Goal: Transaction & Acquisition: Purchase product/service

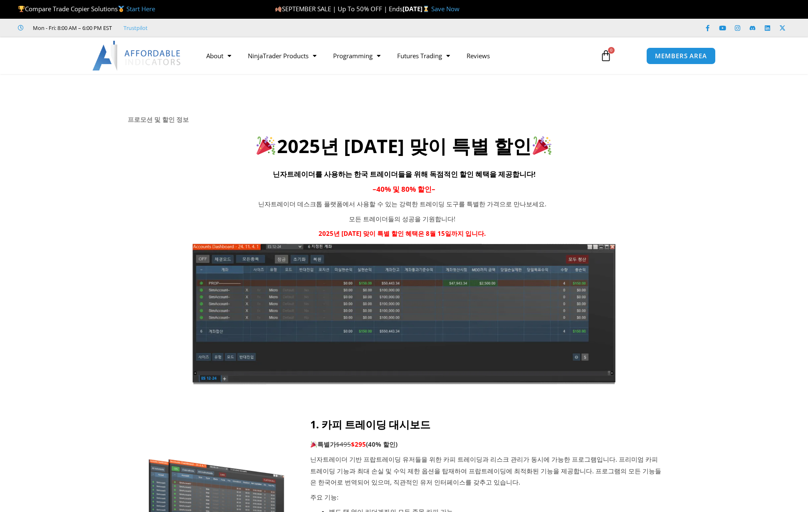
click at [600, 103] on icon at bounding box center [404, 124] width 808 height 100
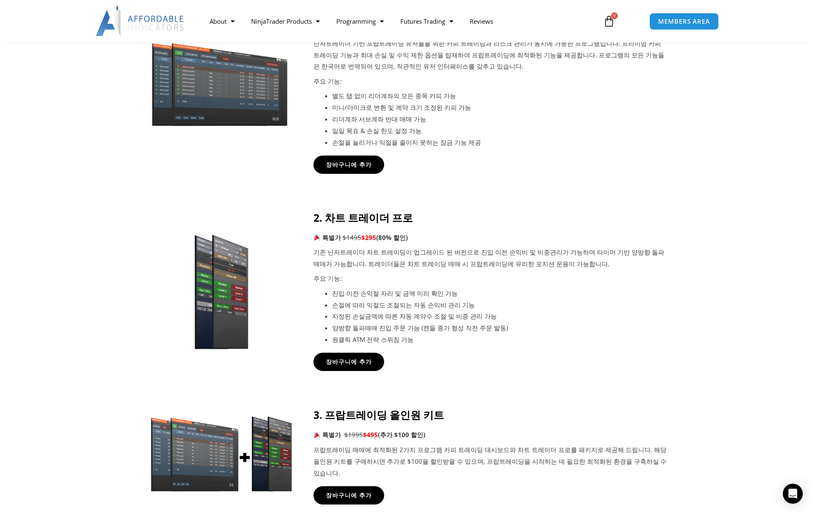
scroll to position [499, 0]
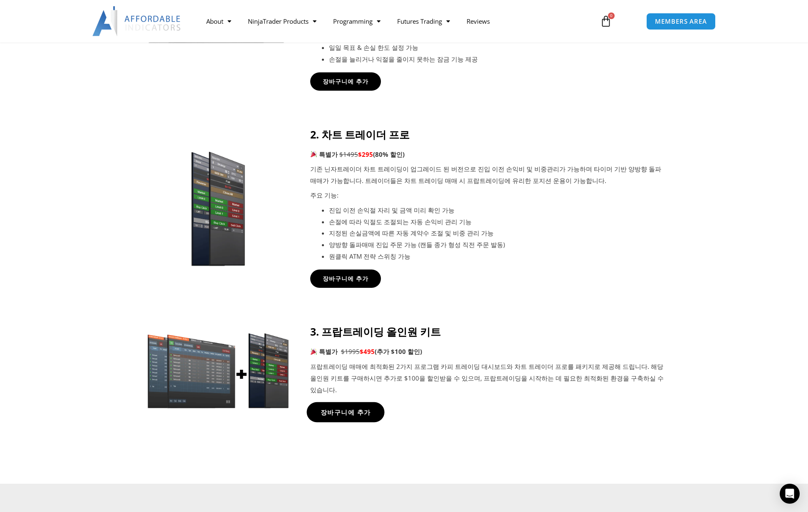
click at [346, 409] on span "장바구니에 추가" at bounding box center [345, 412] width 50 height 6
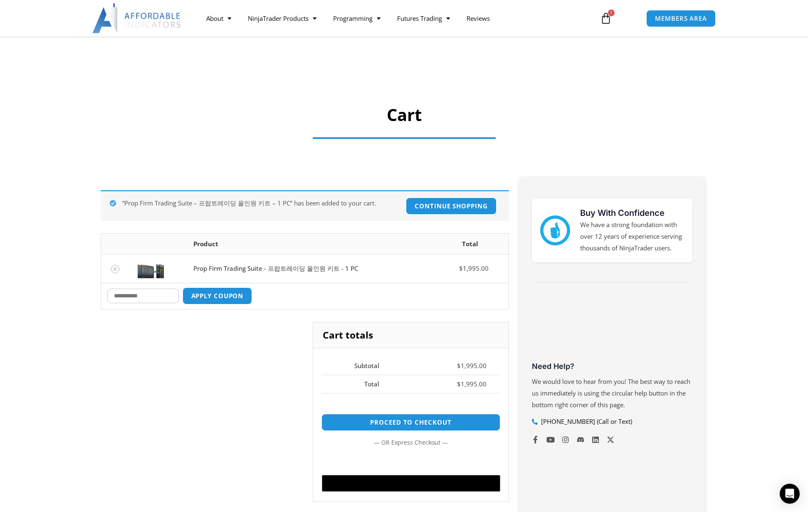
scroll to position [83, 0]
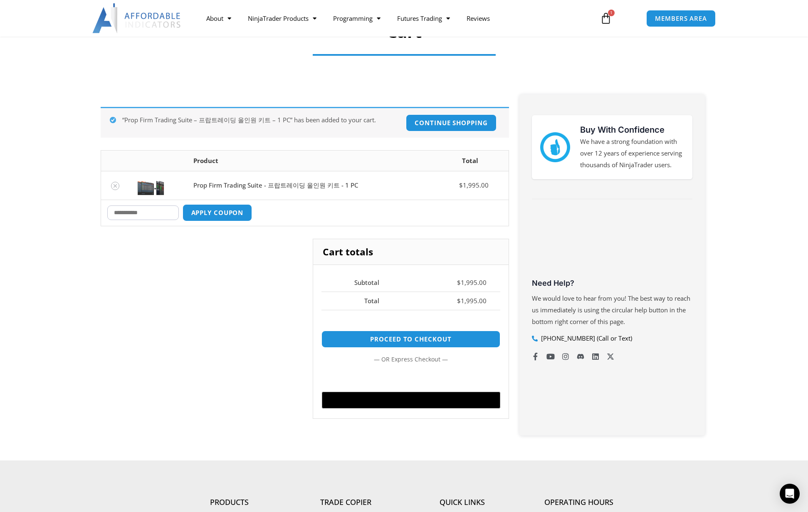
click at [168, 212] on input "Coupon:" at bounding box center [143, 212] width 72 height 15
click at [163, 210] on input "Coupon:" at bounding box center [143, 212] width 72 height 15
type input "*"
type input "*****"
click at [226, 217] on button "Apply coupon" at bounding box center [216, 213] width 73 height 18
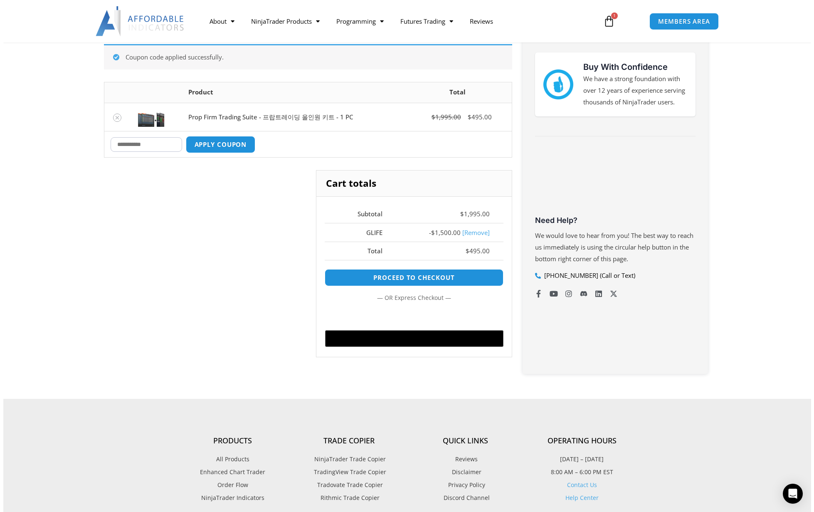
scroll to position [148, 0]
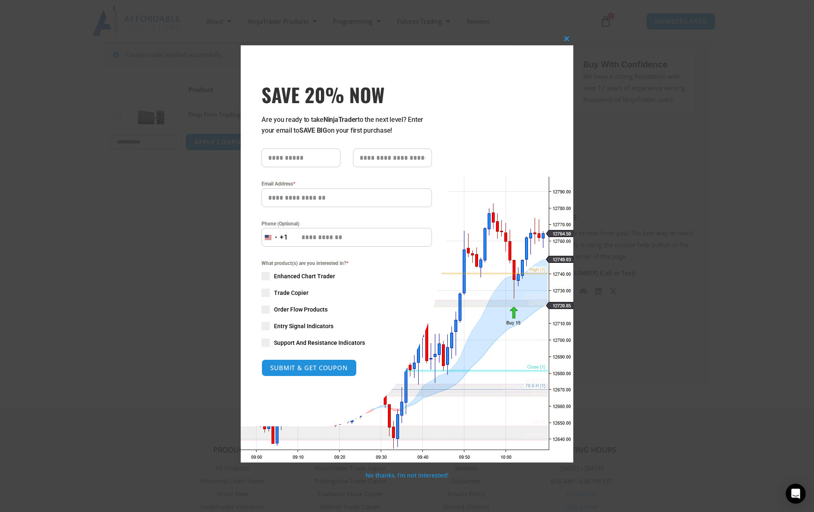
click at [299, 158] on input "SAVE 20% NOW popup" at bounding box center [301, 157] width 79 height 19
type input "***"
type input "*******"
type input "**********"
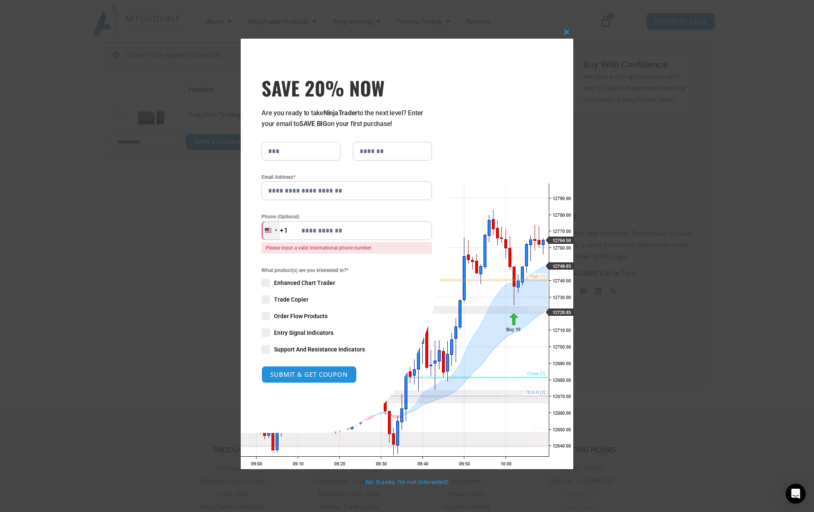
click at [272, 232] on div "[GEOGRAPHIC_DATA] +1" at bounding box center [271, 230] width 18 height 19
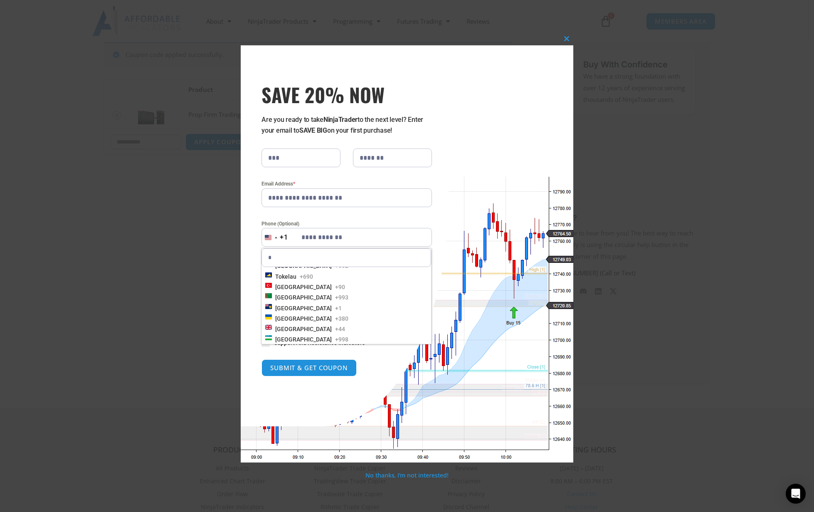
scroll to position [0, 0]
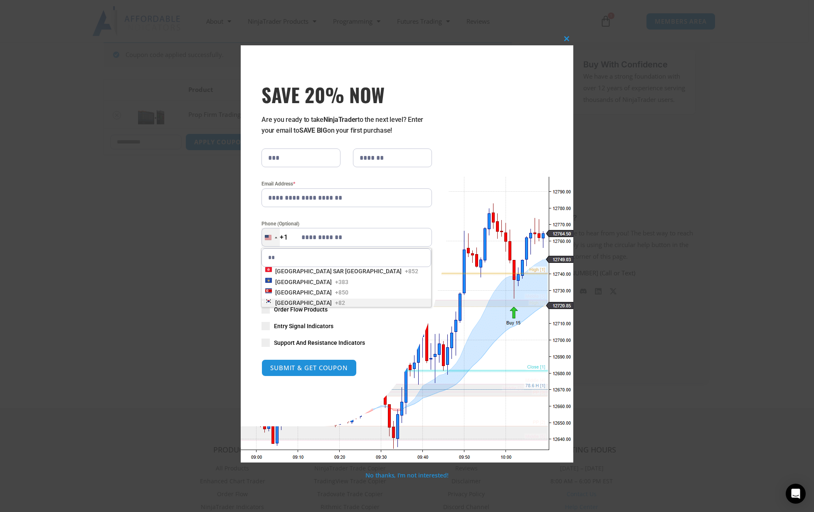
type input "**"
click at [335, 301] on span "+82" at bounding box center [340, 303] width 10 height 8
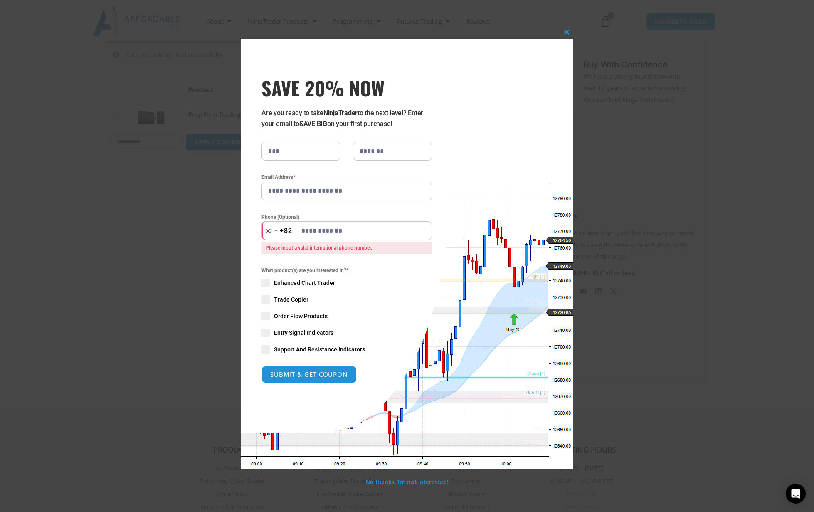
click at [267, 272] on div "What product(s) are you interested in? * Enhanced Chart Trader Trade Copier Ord…" at bounding box center [347, 309] width 171 height 87
click at [305, 234] on input "**********" at bounding box center [347, 230] width 171 height 19
click at [256, 282] on div "What product(s) are you interested in? * Enhanced Chart Trader Trade Copier Ord…" at bounding box center [346, 309] width 183 height 87
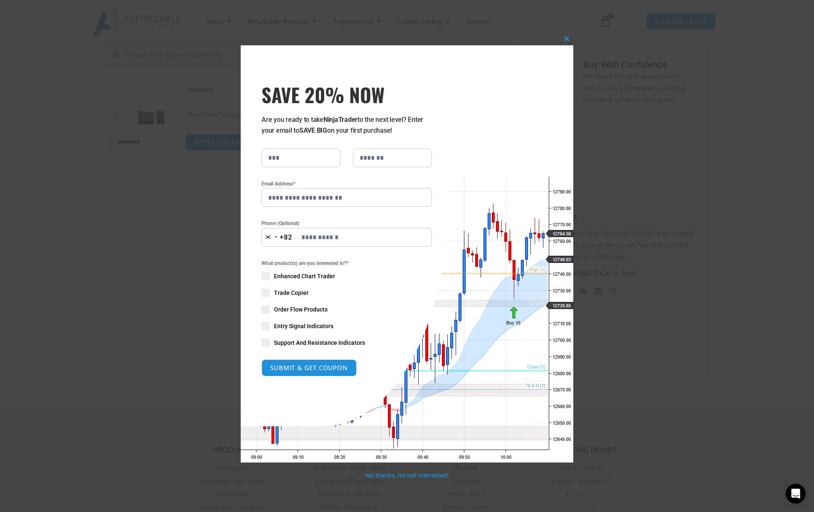
click at [262, 274] on span "SAVE 20% NOW popup" at bounding box center [266, 276] width 8 height 8
click at [262, 293] on span "SAVE 20% NOW popup" at bounding box center [266, 293] width 8 height 8
click at [268, 307] on span "SAVE 20% NOW popup" at bounding box center [266, 309] width 8 height 8
click at [270, 326] on div "What product(s) are you interested in? * Enhanced Chart Trader Trade Copier Ord…" at bounding box center [347, 302] width 171 height 87
click at [265, 343] on span "SAVE 20% NOW popup" at bounding box center [266, 343] width 8 height 8
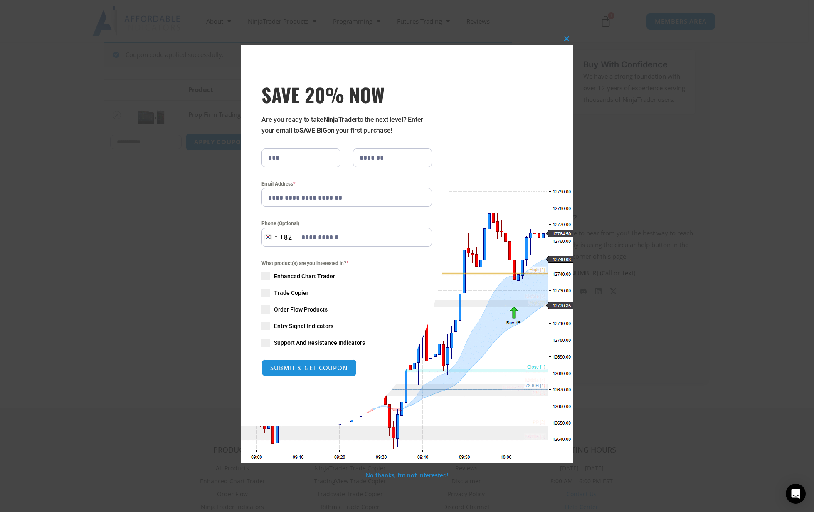
click at [267, 326] on span "SAVE 20% NOW popup" at bounding box center [266, 326] width 8 height 8
click at [309, 367] on button "SUBMIT & GET COUPON" at bounding box center [309, 368] width 100 height 18
type input "**********"
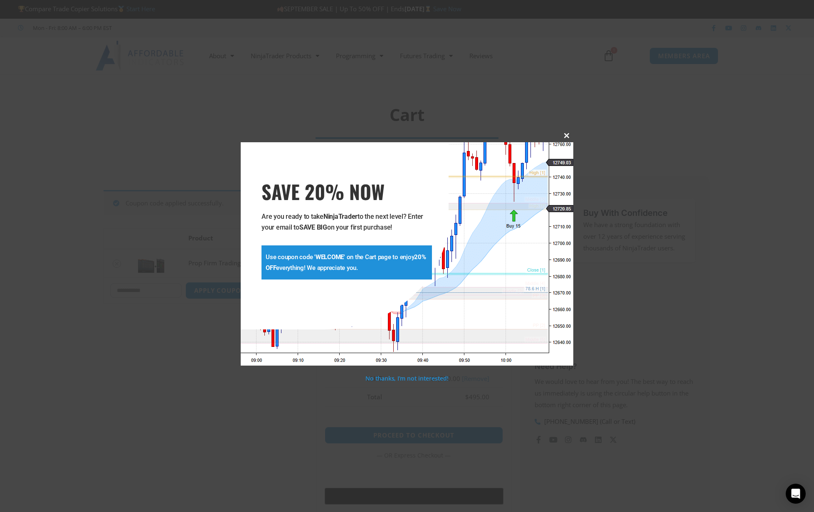
click at [569, 133] on span "SAVE 20% NOW popup" at bounding box center [566, 135] width 13 height 5
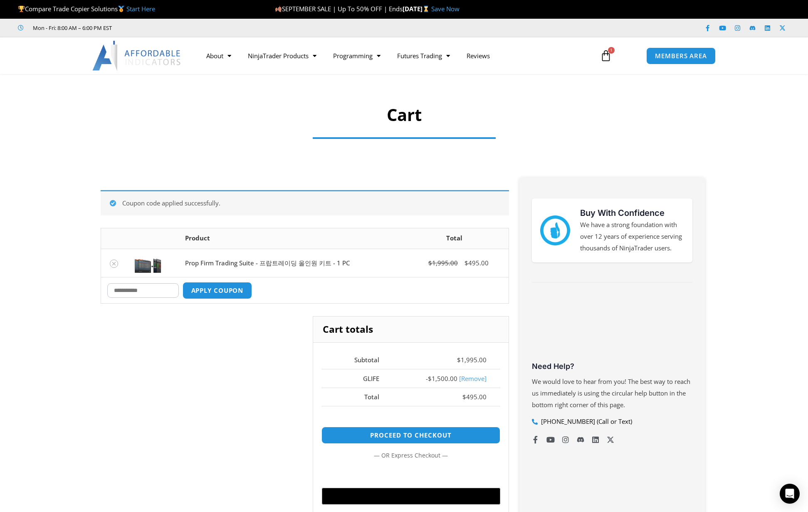
click at [604, 52] on icon at bounding box center [606, 56] width 12 height 12
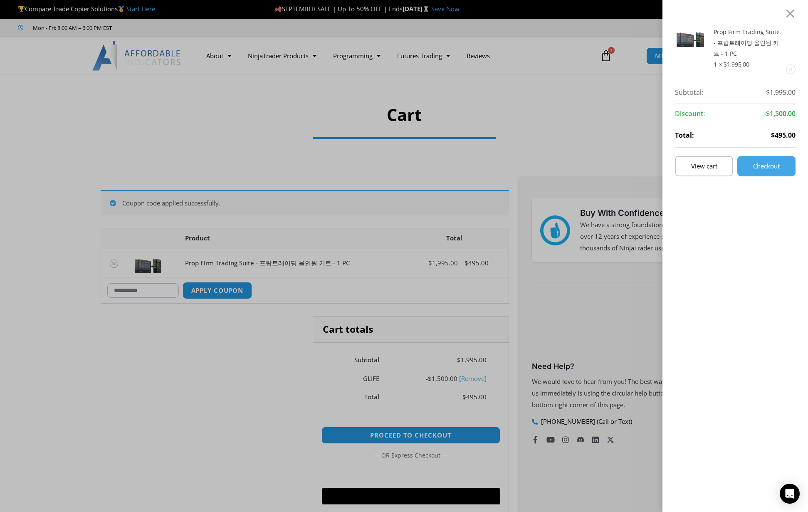
click at [477, 9] on div "Prop Firm Trading Suite - 프랍트레이딩 올인원 키트 - 1 PC 1 × $ 1,995.00 Subtotal: $ 1,995…" at bounding box center [404, 256] width 808 height 512
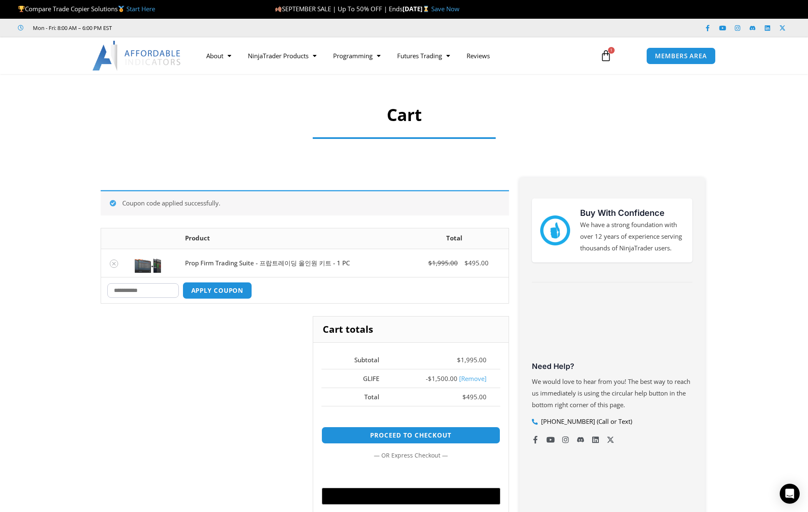
click at [404, 256] on div "Prop Firm Trading Suite - 프랍트레이딩 올인원 키트 - 1 PC 1 × $ 1,995.00 Subtotal: $ 1,995…" at bounding box center [404, 256] width 0 height 0
click at [460, 8] on link "Save Now" at bounding box center [445, 9] width 28 height 8
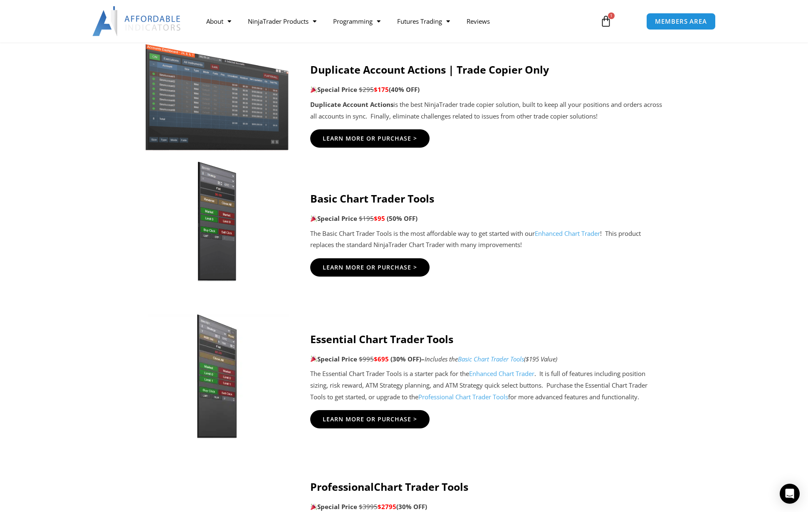
scroll to position [749, 0]
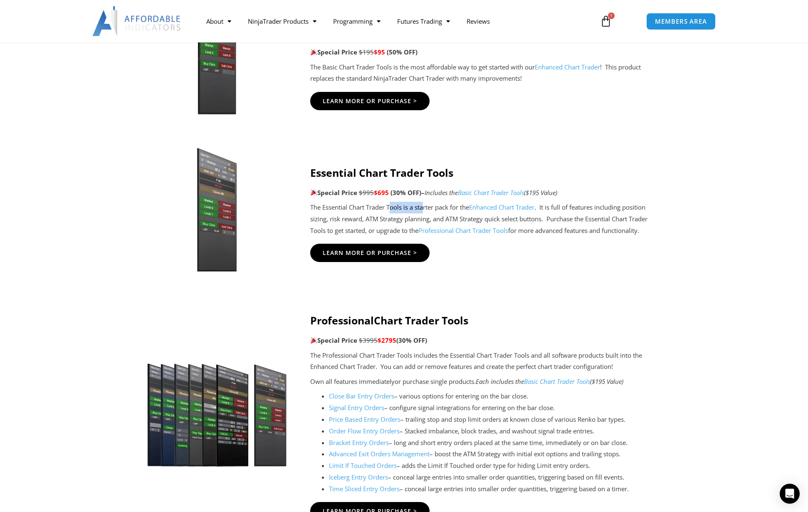
drag, startPoint x: 396, startPoint y: 209, endPoint x: 424, endPoint y: 208, distance: 27.9
click at [424, 208] on p "The Essential Chart Trader Tools is a starter pack for the Enhanced Chart Trade…" at bounding box center [487, 219] width 354 height 35
click at [448, 213] on p "The Essential Chart Trader Tools is a starter pack for the Enhanced Chart Trade…" at bounding box center [487, 219] width 354 height 35
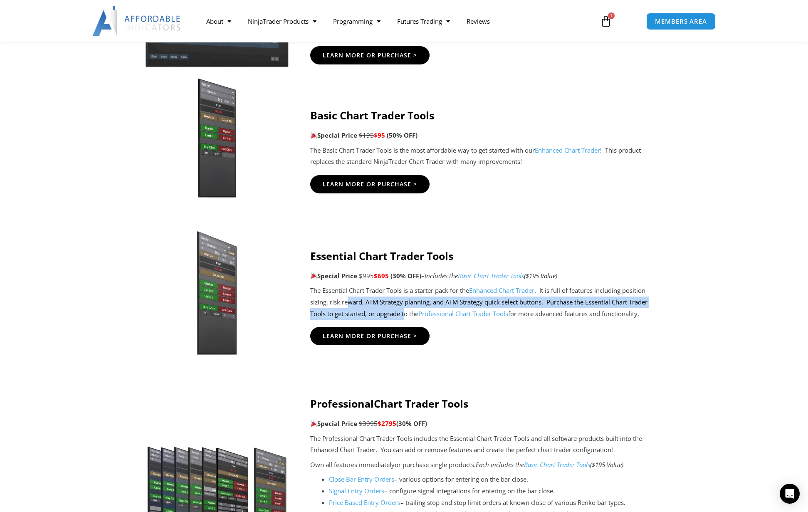
drag, startPoint x: 405, startPoint y: 311, endPoint x: 340, endPoint y: 302, distance: 66.3
click at [347, 303] on p "The Essential Chart Trader Tools is a starter pack for the Enhanced Chart Trade…" at bounding box center [487, 302] width 354 height 35
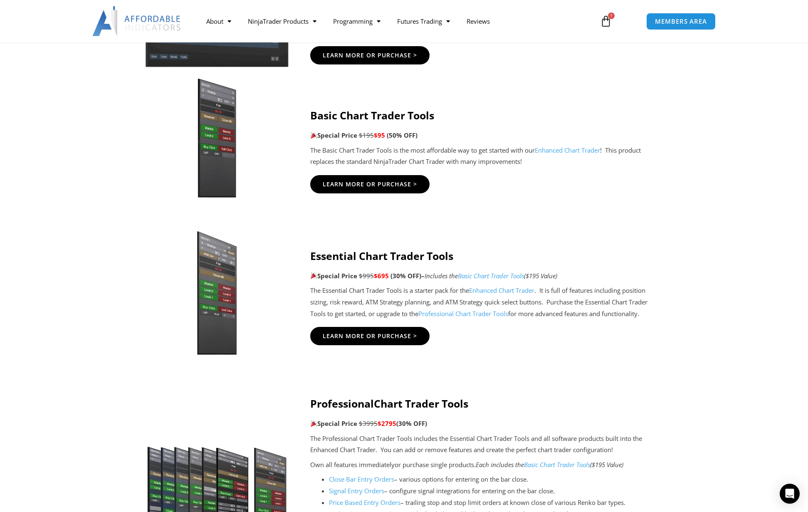
click at [324, 298] on p "The Essential Chart Trader Tools is a starter pack for the Enhanced Chart Trade…" at bounding box center [487, 302] width 354 height 35
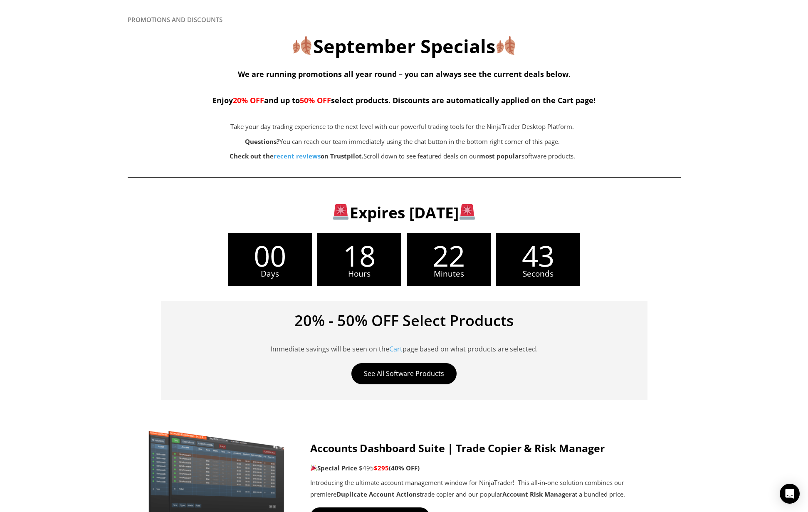
scroll to position [0, 0]
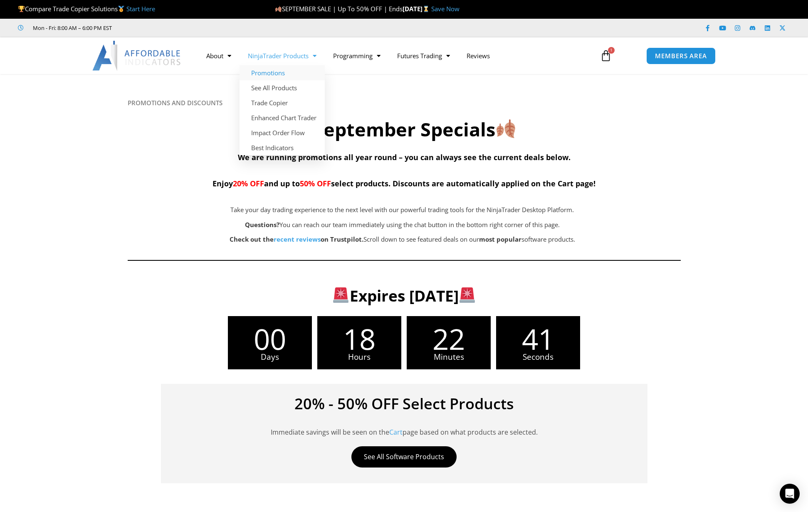
click at [282, 54] on link "NinjaTrader Products" at bounding box center [282, 55] width 85 height 19
